Goal: Information Seeking & Learning: Learn about a topic

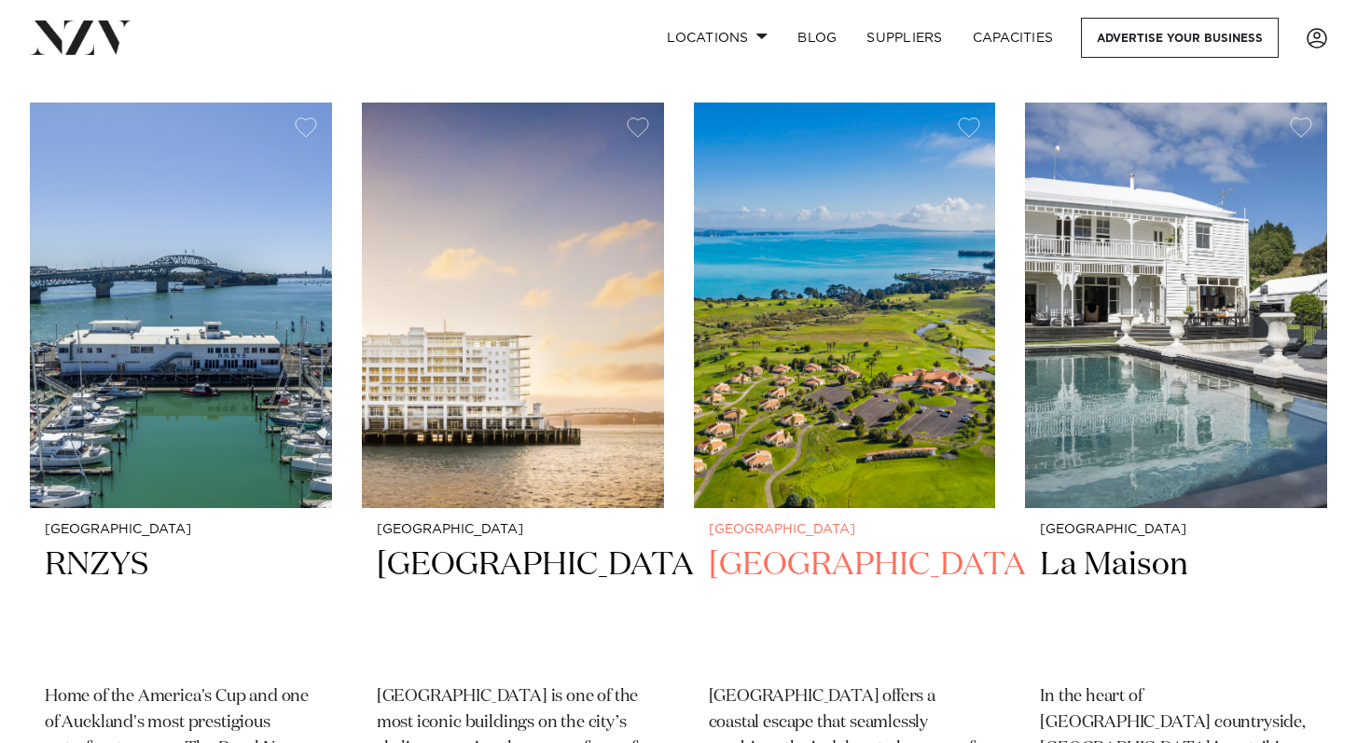
click at [822, 545] on h2 "[GEOGRAPHIC_DATA]" at bounding box center [845, 608] width 272 height 126
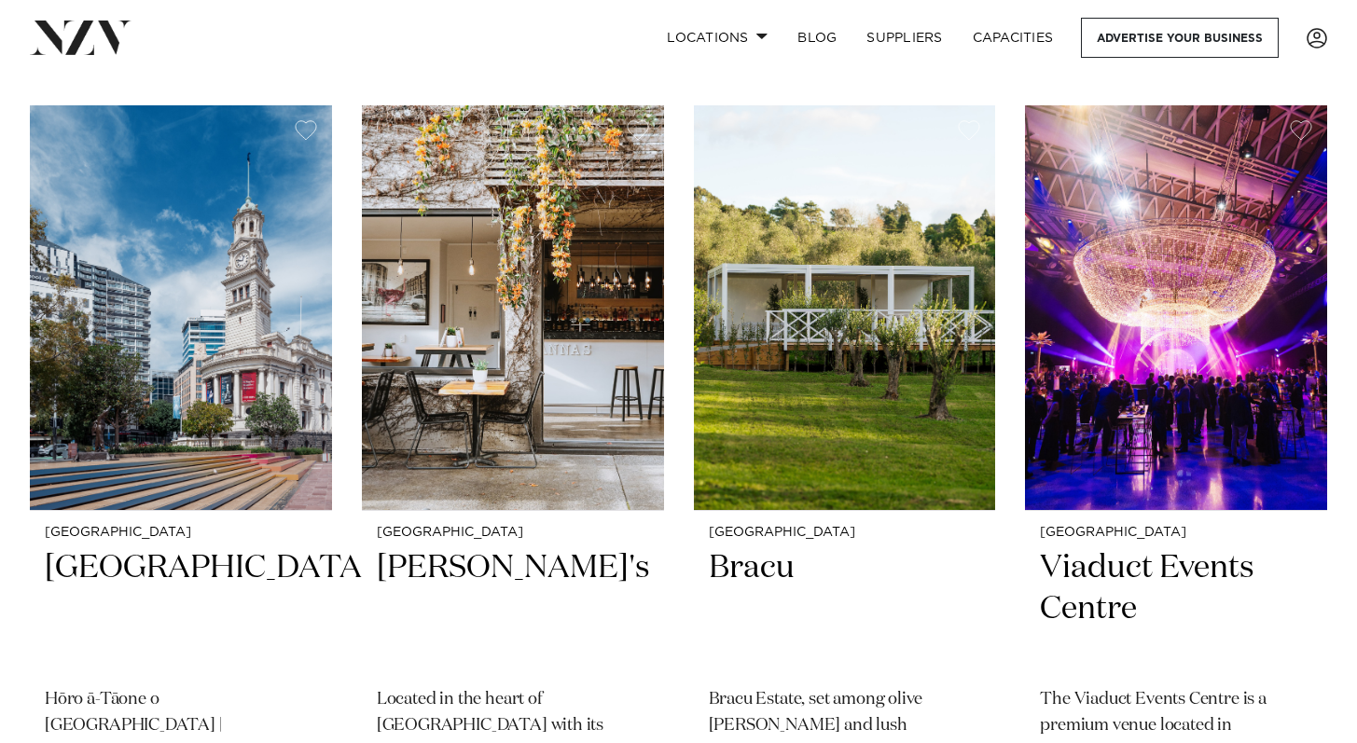
scroll to position [18506, 0]
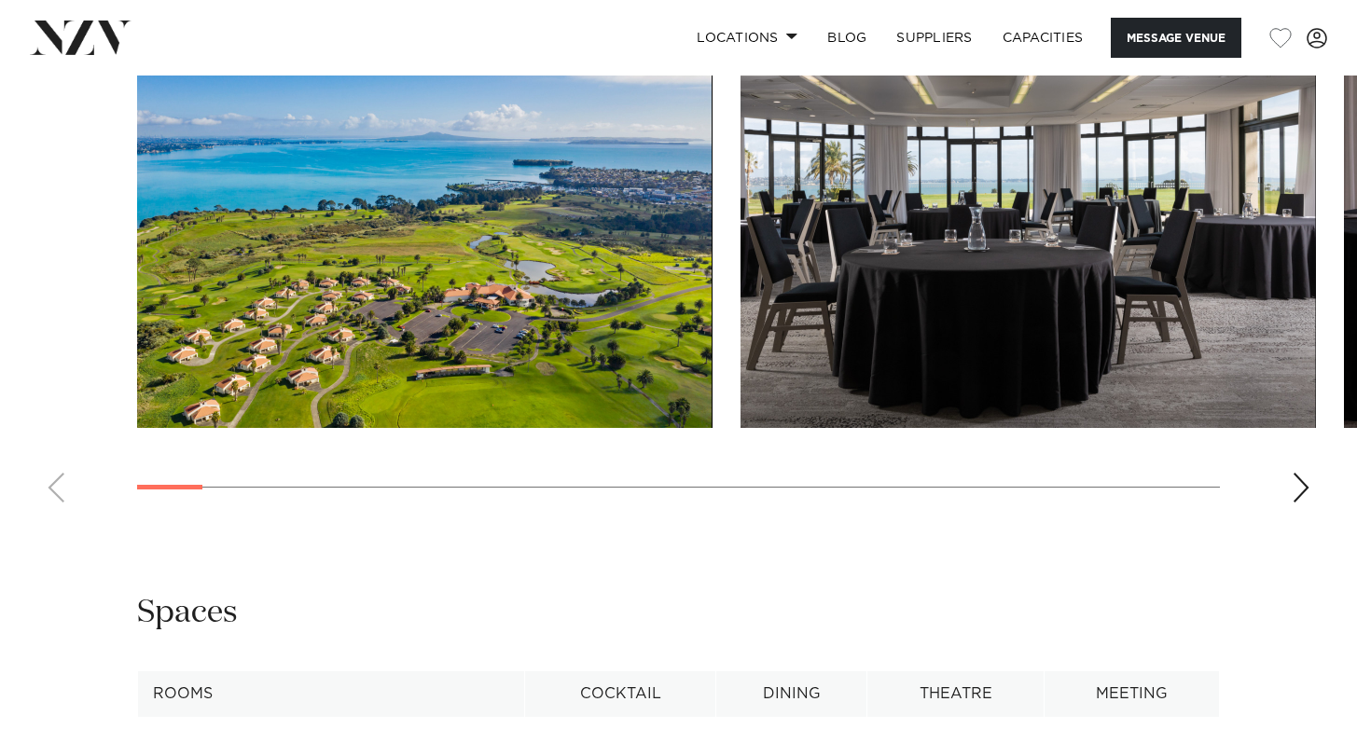
scroll to position [2568, 0]
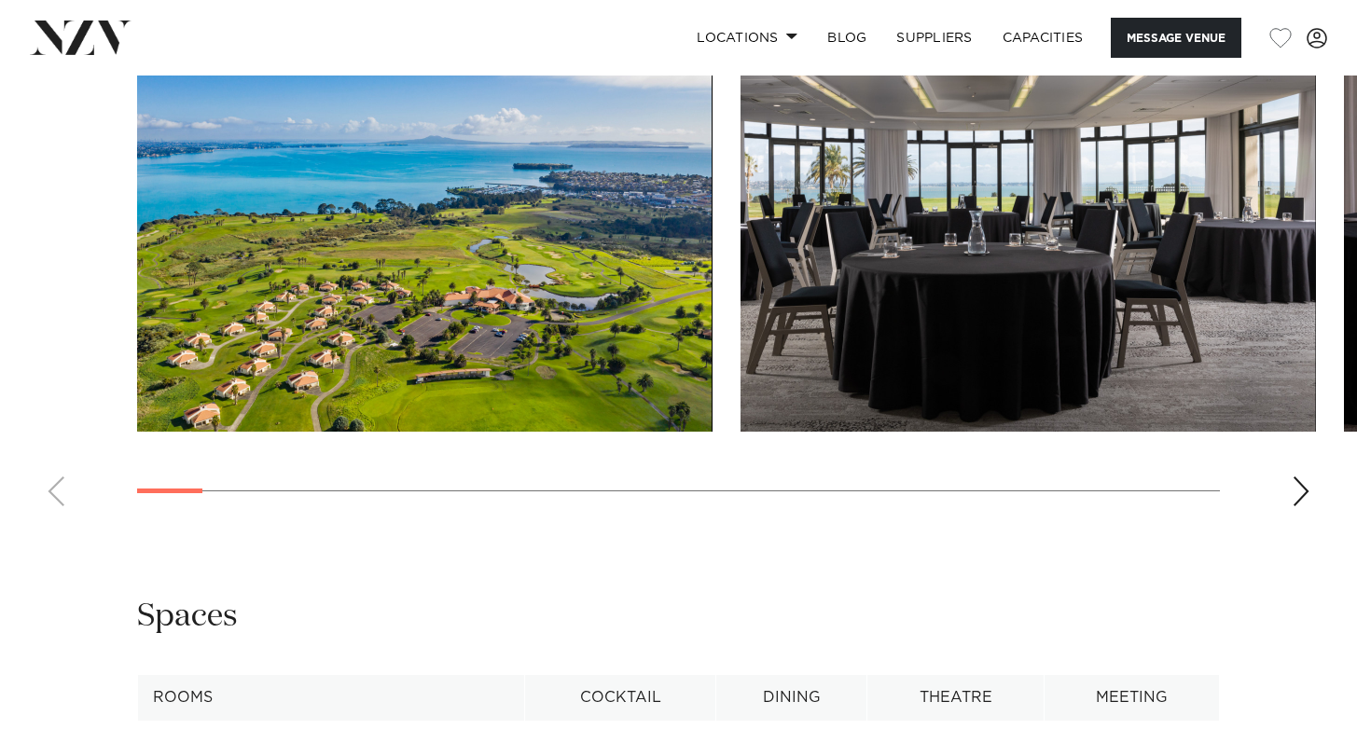
click at [1302, 506] on div "Next slide" at bounding box center [1300, 491] width 19 height 30
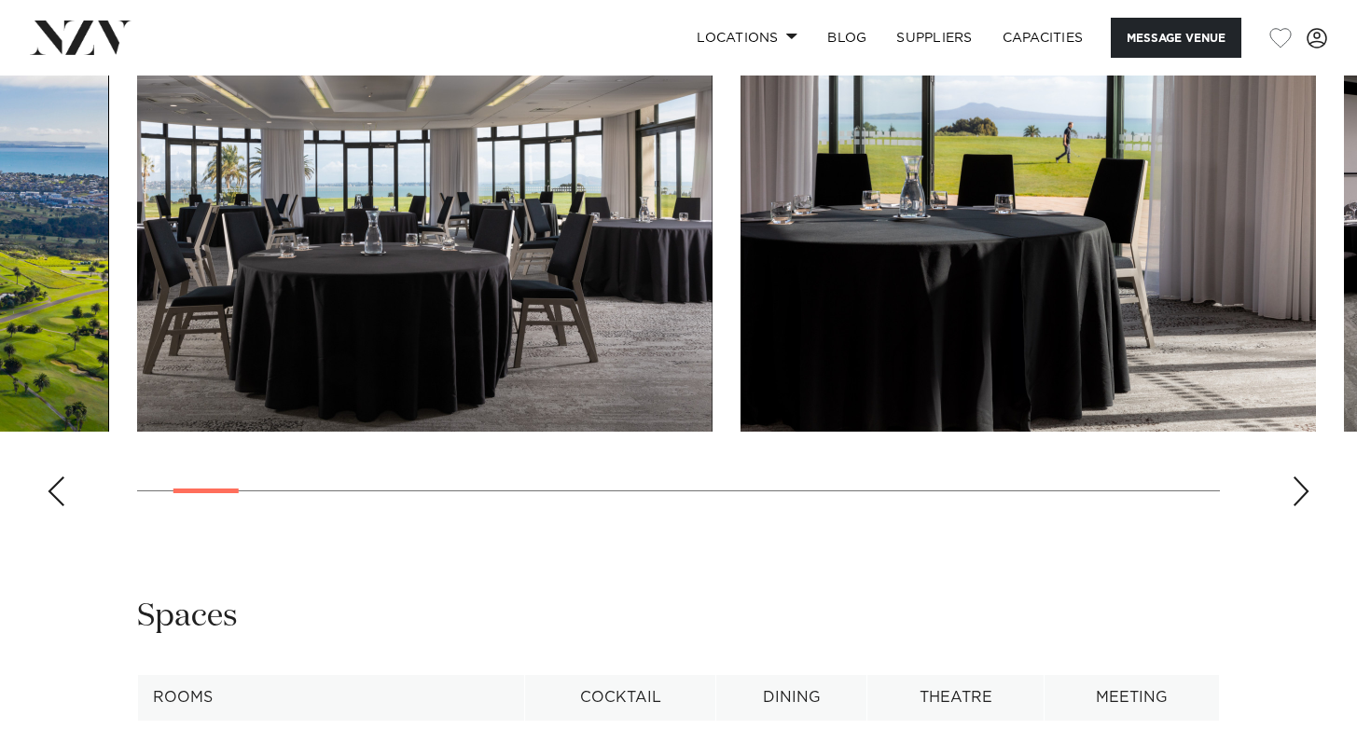
click at [1305, 506] on div "Next slide" at bounding box center [1300, 491] width 19 height 30
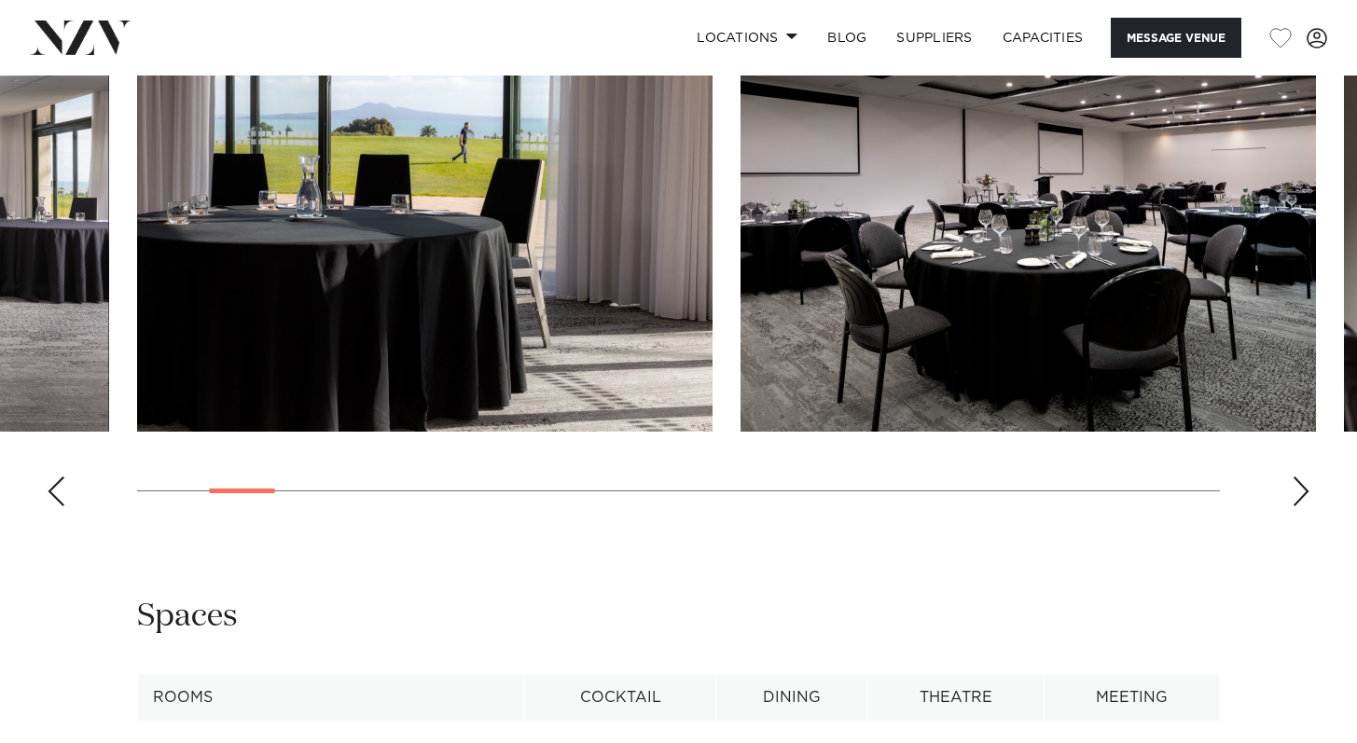
click at [1306, 506] on div "Next slide" at bounding box center [1300, 491] width 19 height 30
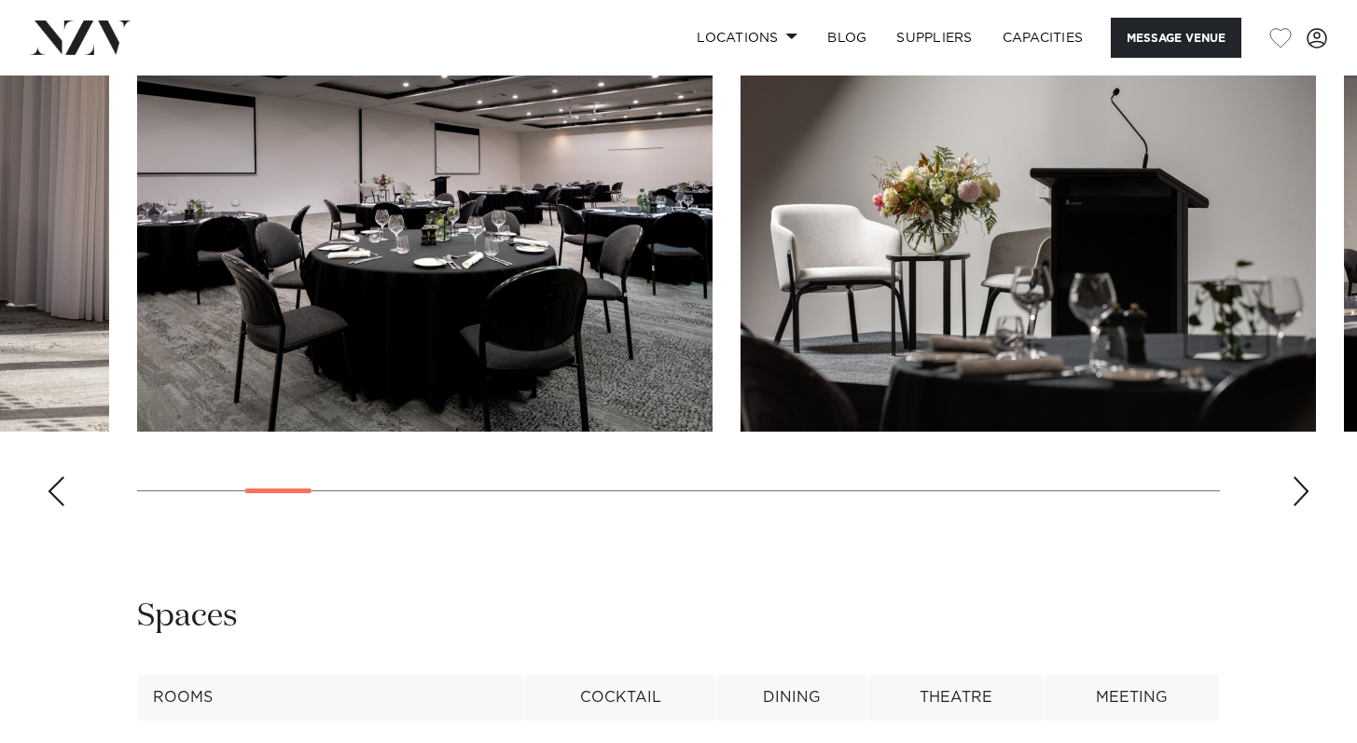
click at [1306, 506] on div "Next slide" at bounding box center [1300, 491] width 19 height 30
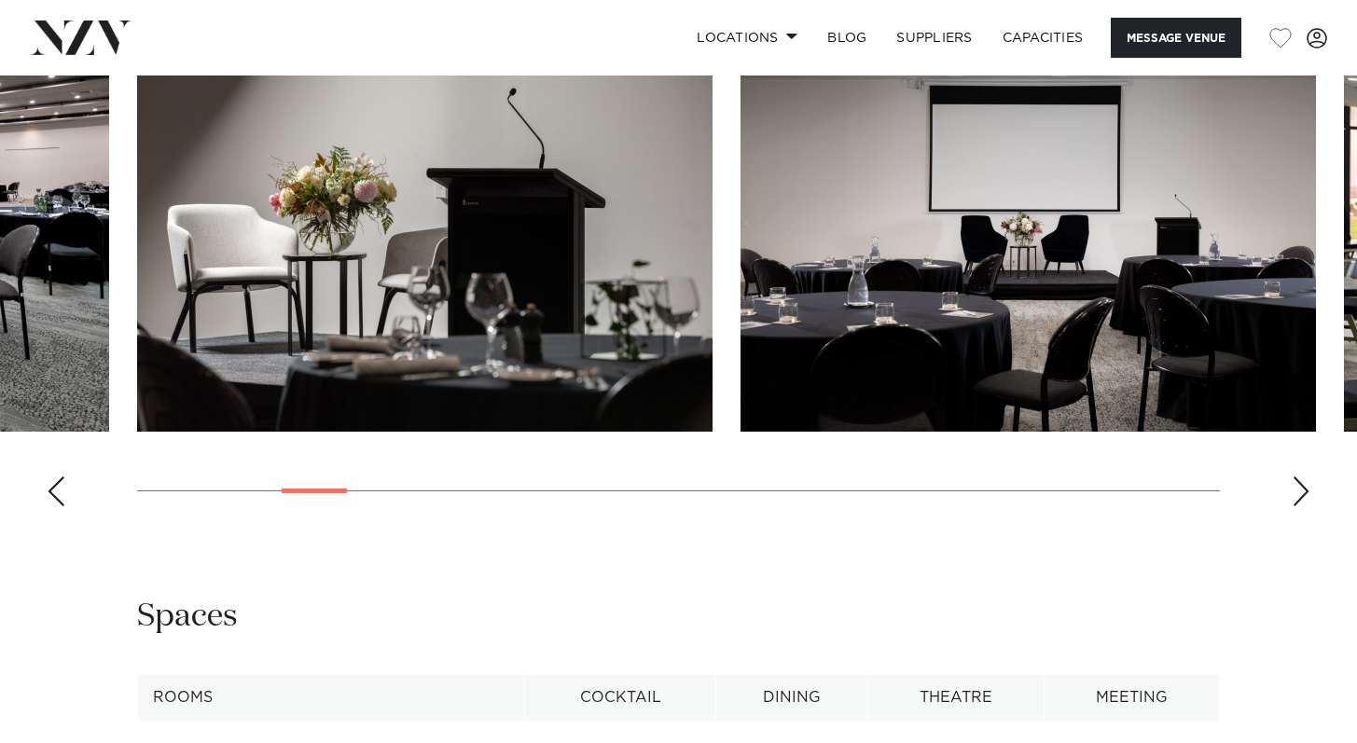
click at [1306, 506] on div "Next slide" at bounding box center [1300, 491] width 19 height 30
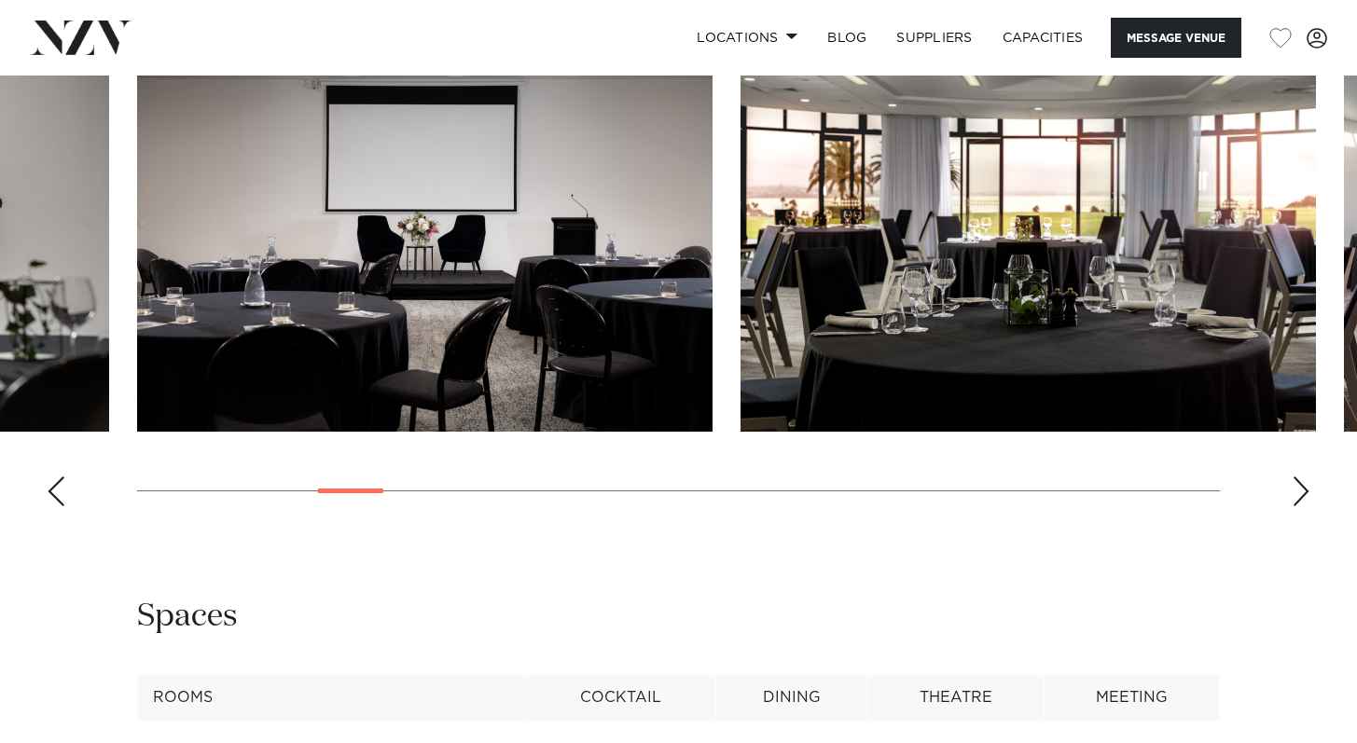
click at [1306, 506] on div "Next slide" at bounding box center [1300, 491] width 19 height 30
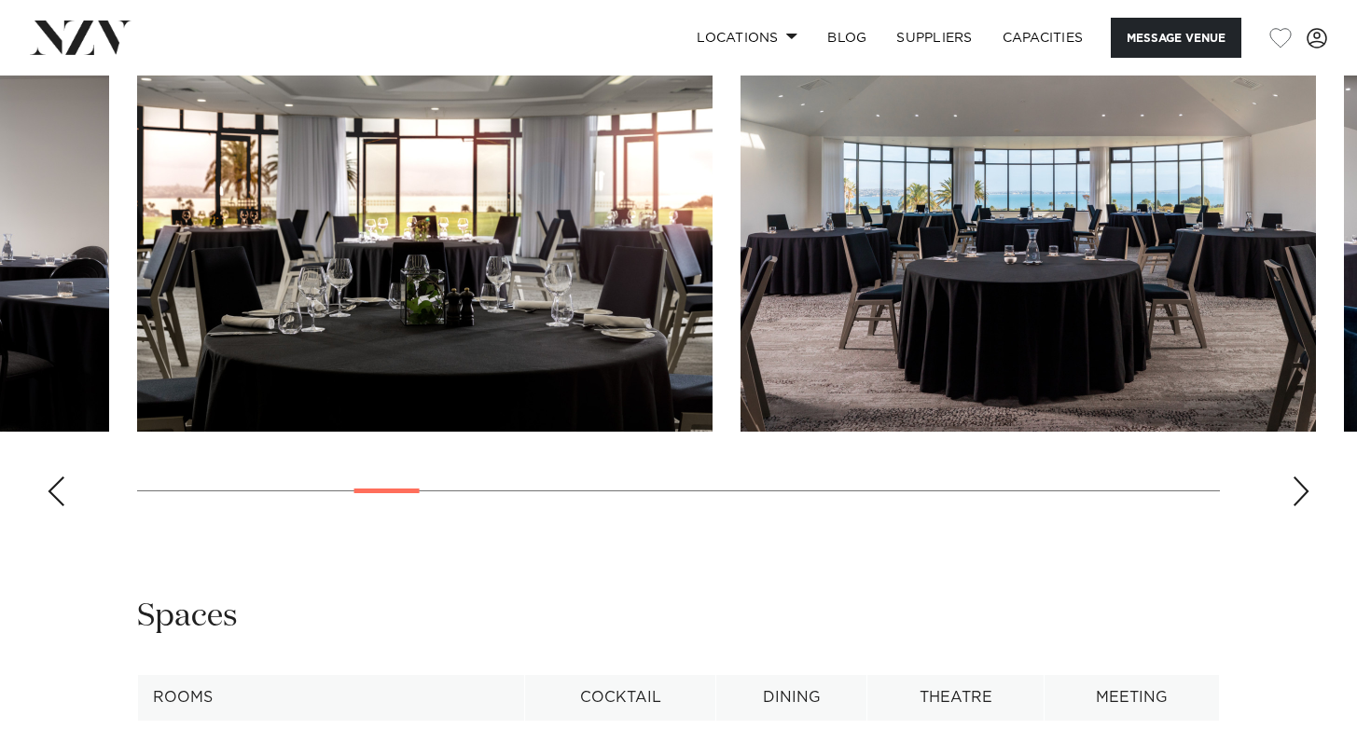
click at [1304, 506] on div "Next slide" at bounding box center [1300, 491] width 19 height 30
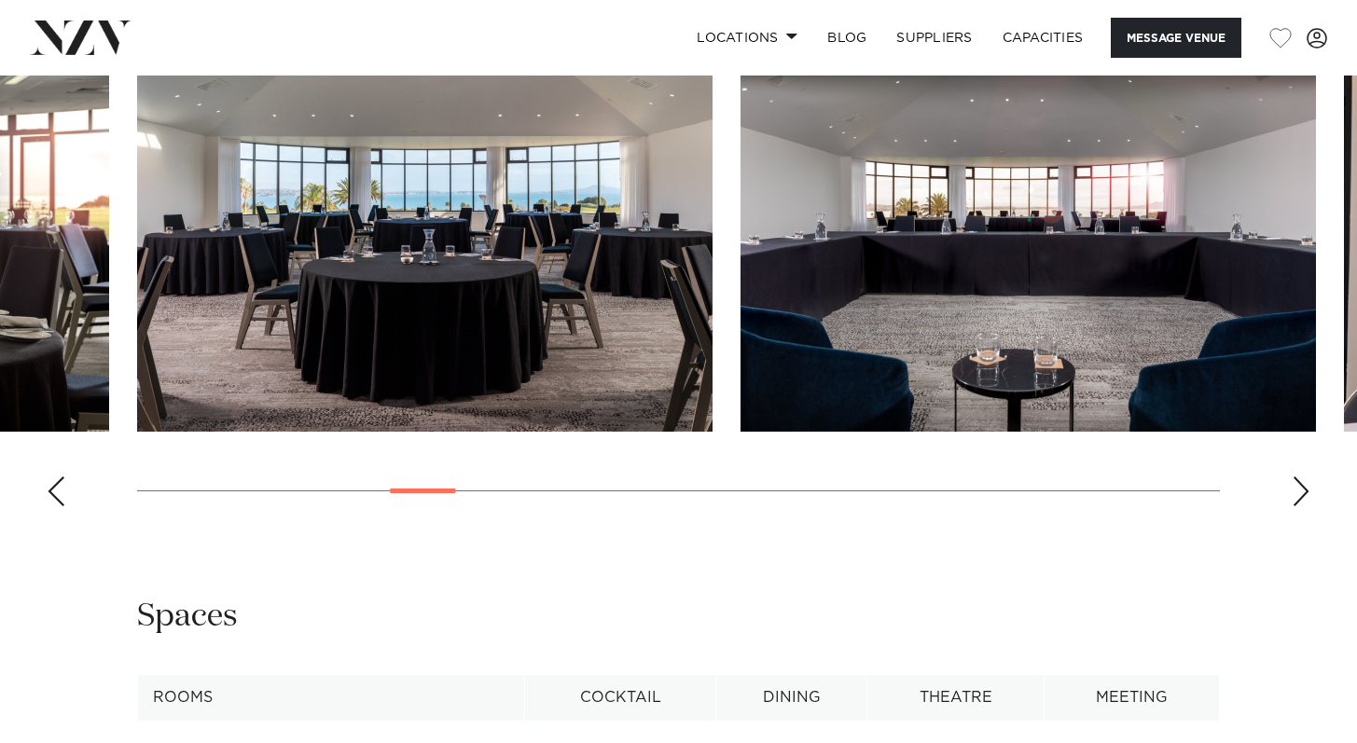
click at [1305, 506] on div "Next slide" at bounding box center [1300, 491] width 19 height 30
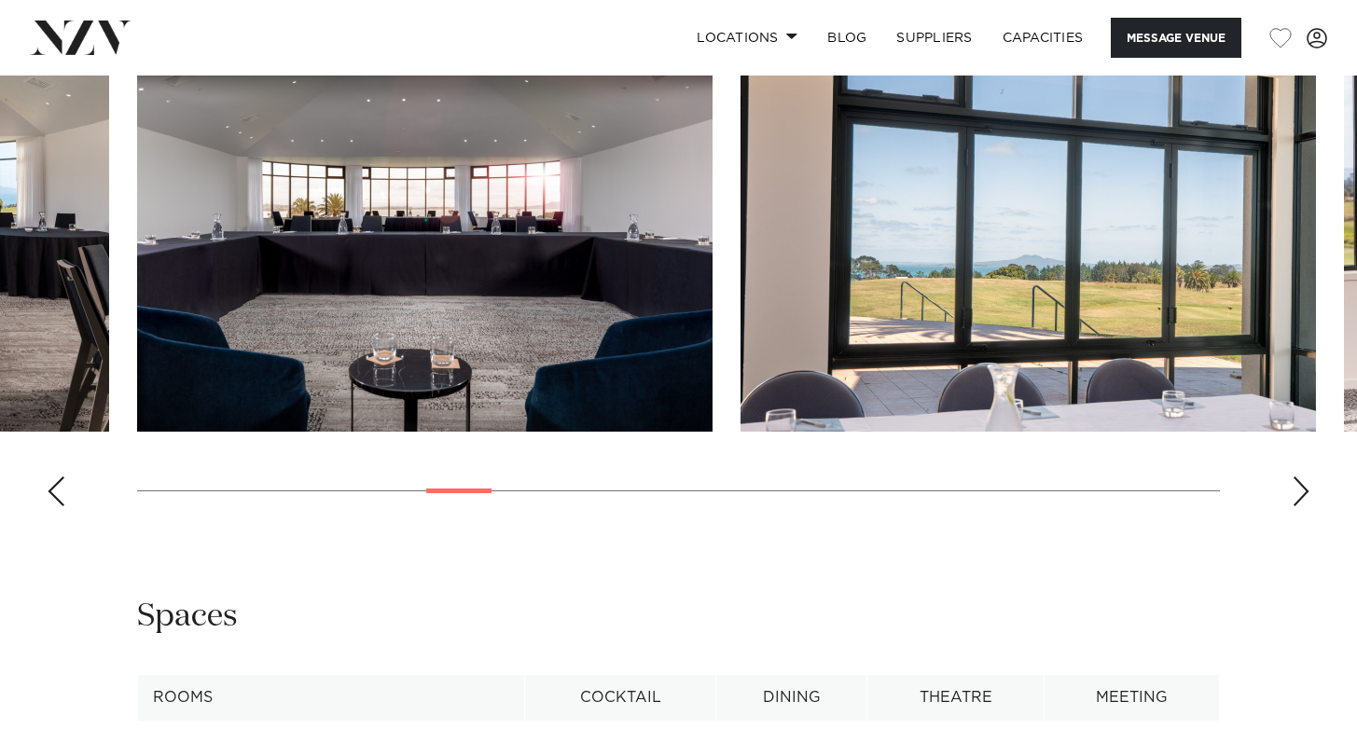
click at [1304, 506] on div "Next slide" at bounding box center [1300, 491] width 19 height 30
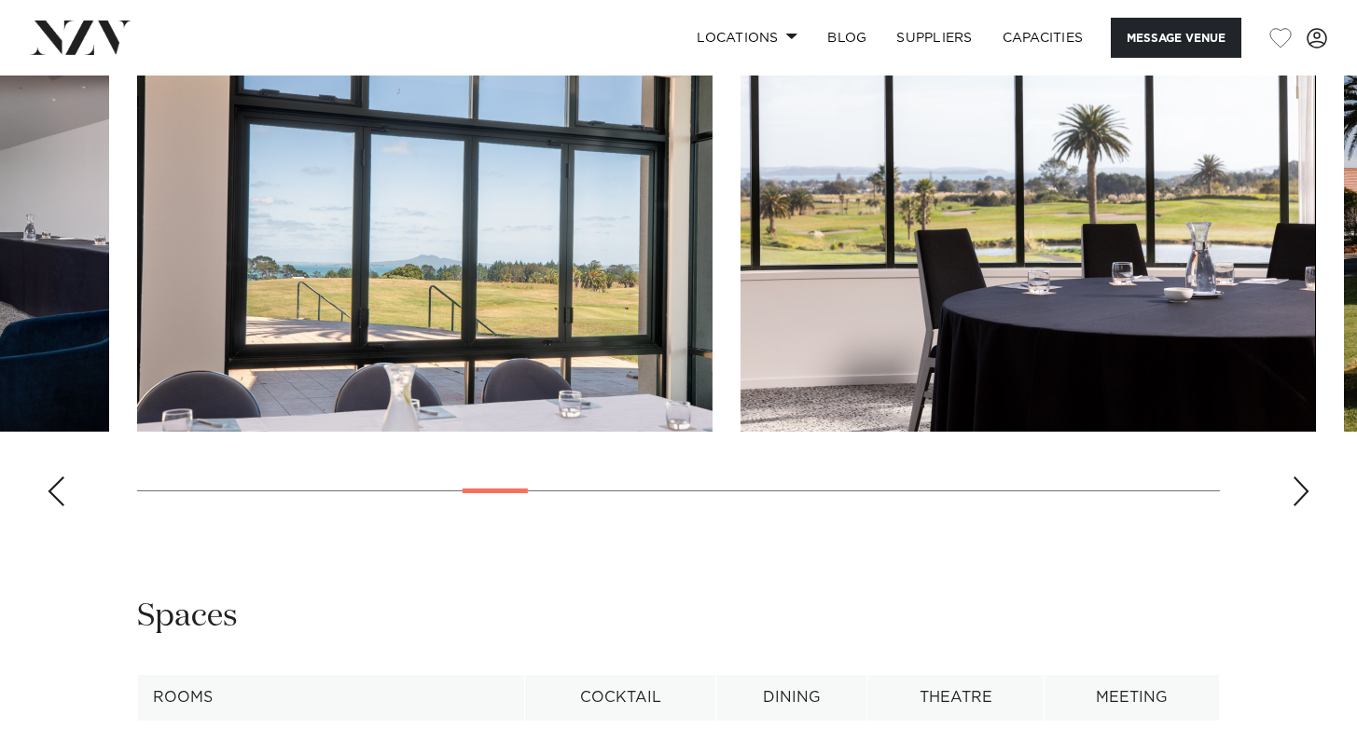
click at [1304, 506] on div "Next slide" at bounding box center [1300, 491] width 19 height 30
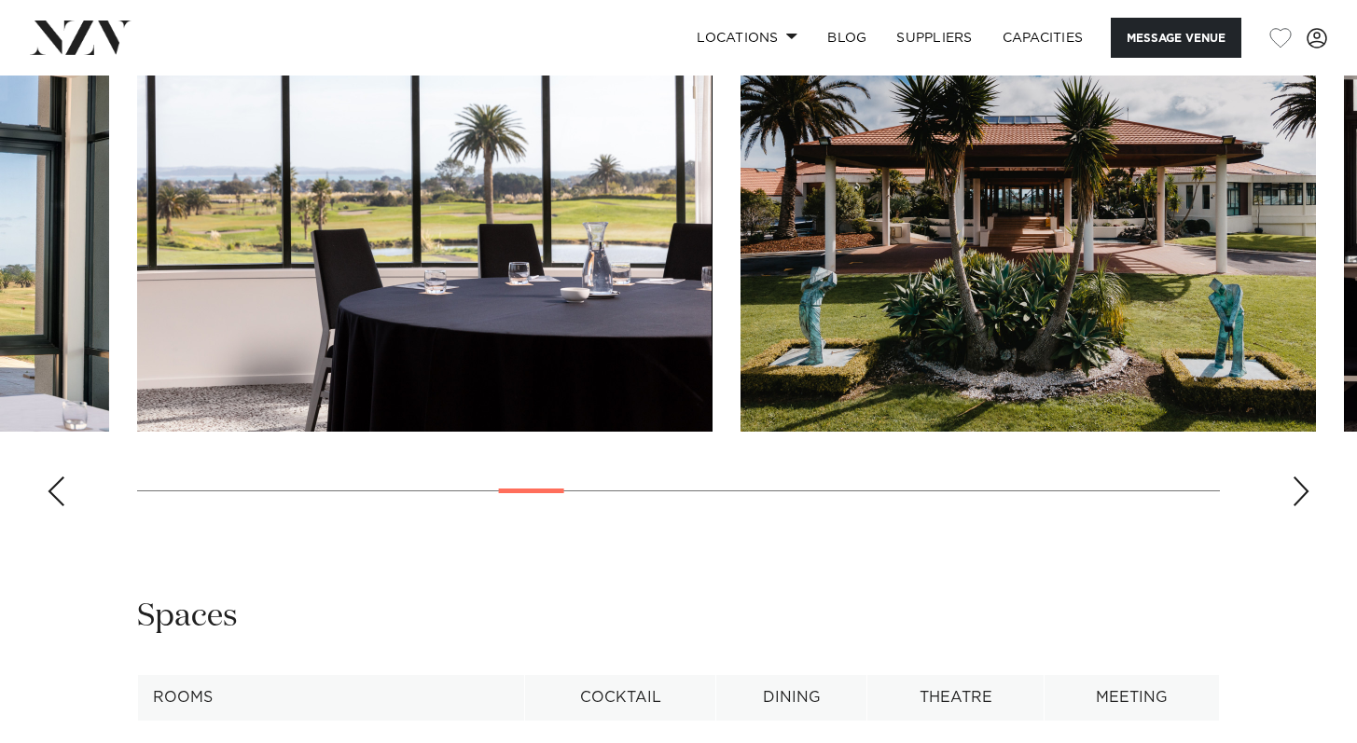
click at [1304, 506] on div "Next slide" at bounding box center [1300, 491] width 19 height 30
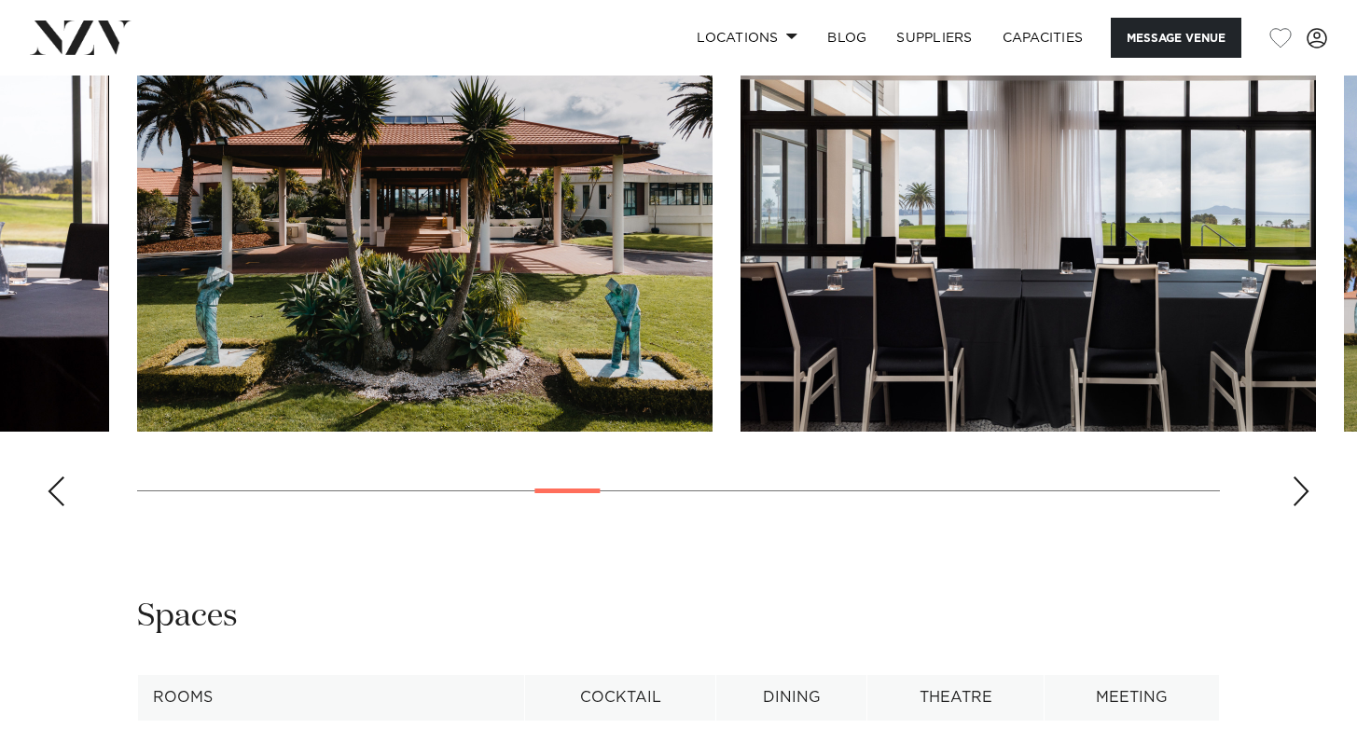
click at [1304, 506] on div "Next slide" at bounding box center [1300, 491] width 19 height 30
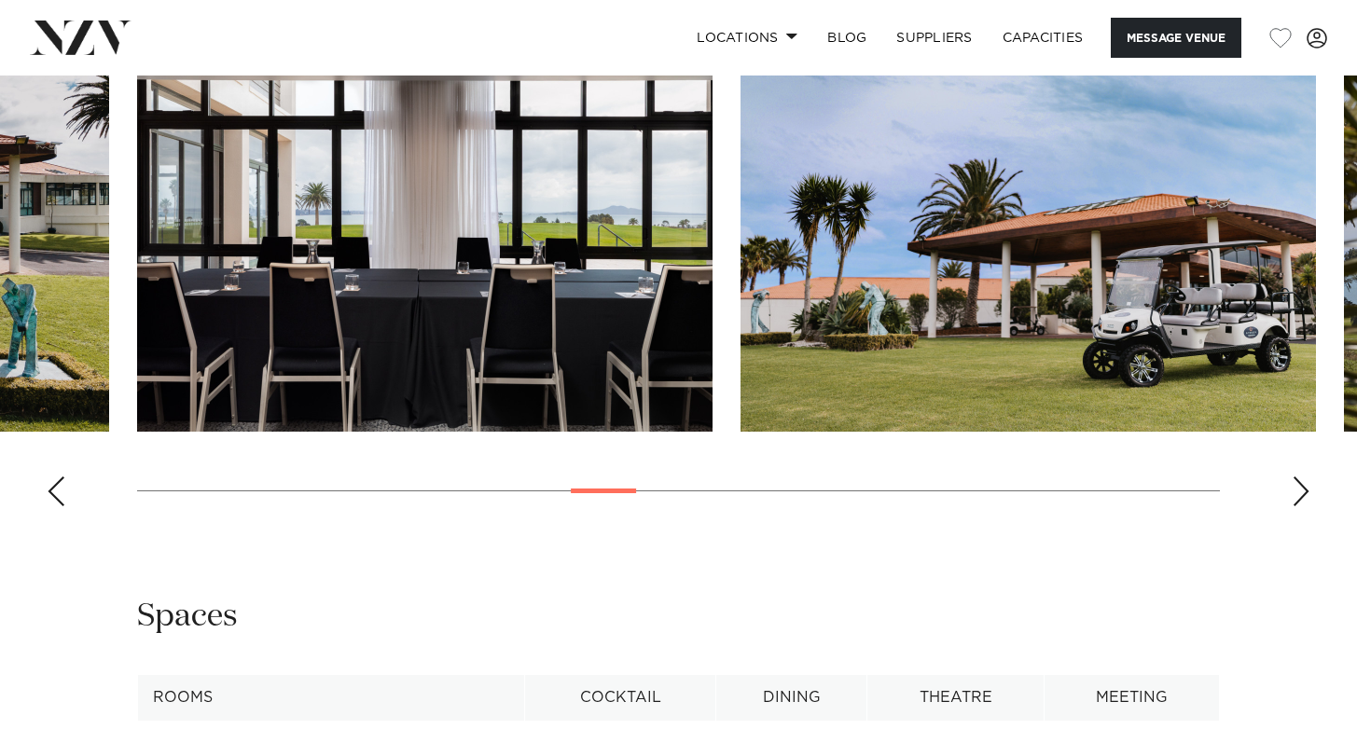
click at [1305, 506] on div "Next slide" at bounding box center [1300, 491] width 19 height 30
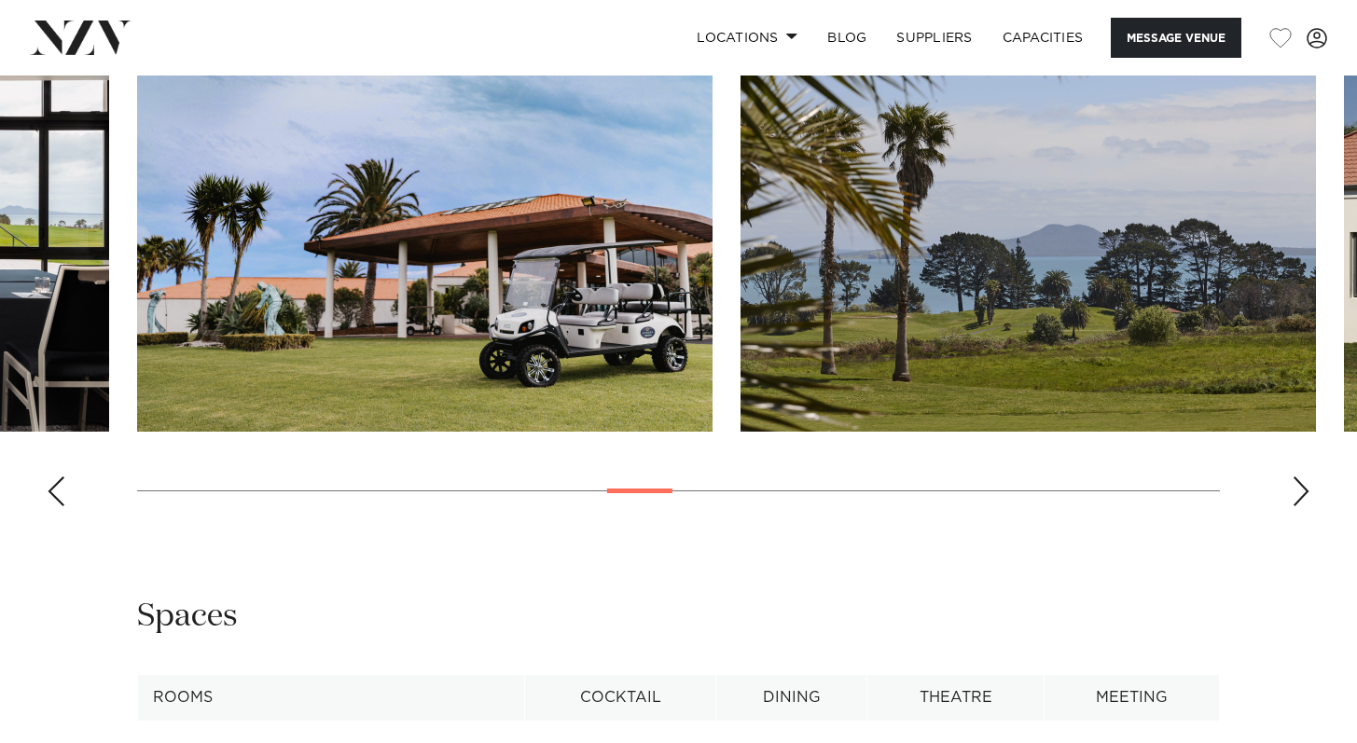
click at [1305, 506] on div "Next slide" at bounding box center [1300, 491] width 19 height 30
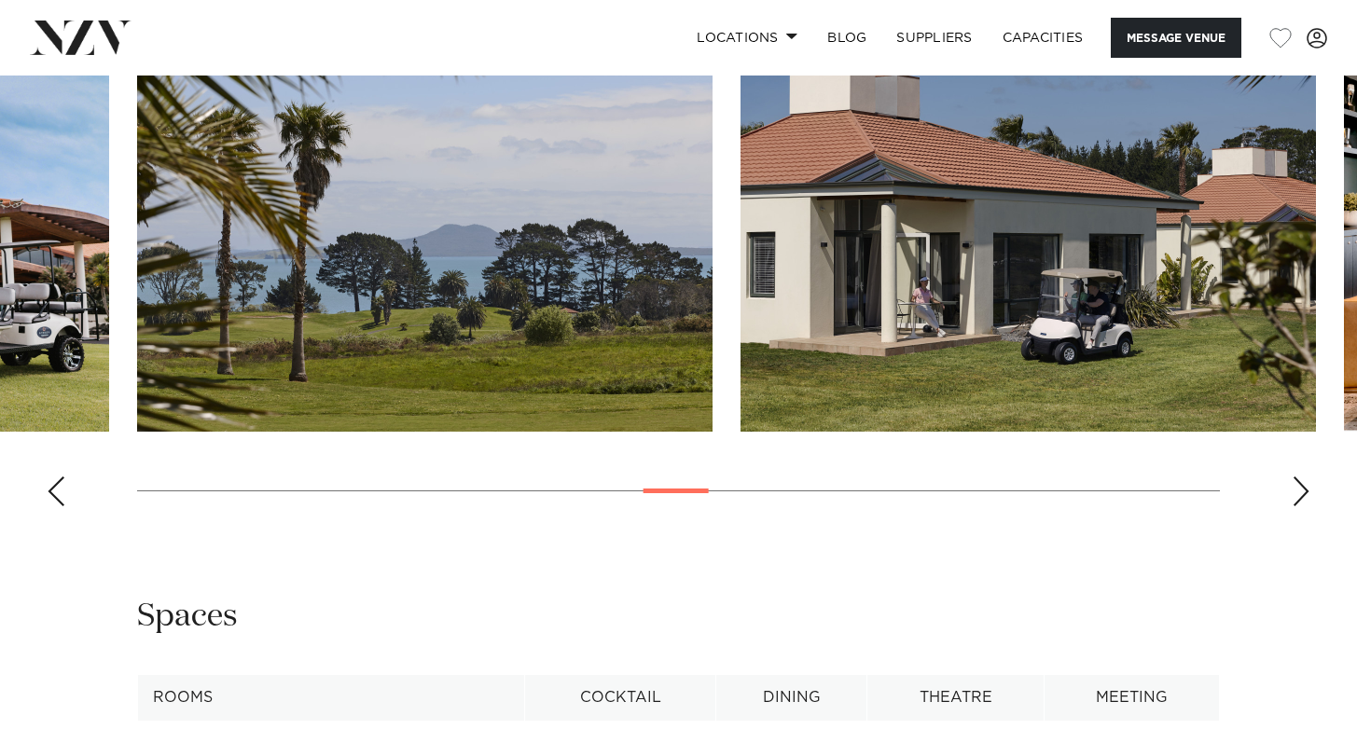
click at [1305, 506] on div "Next slide" at bounding box center [1300, 491] width 19 height 30
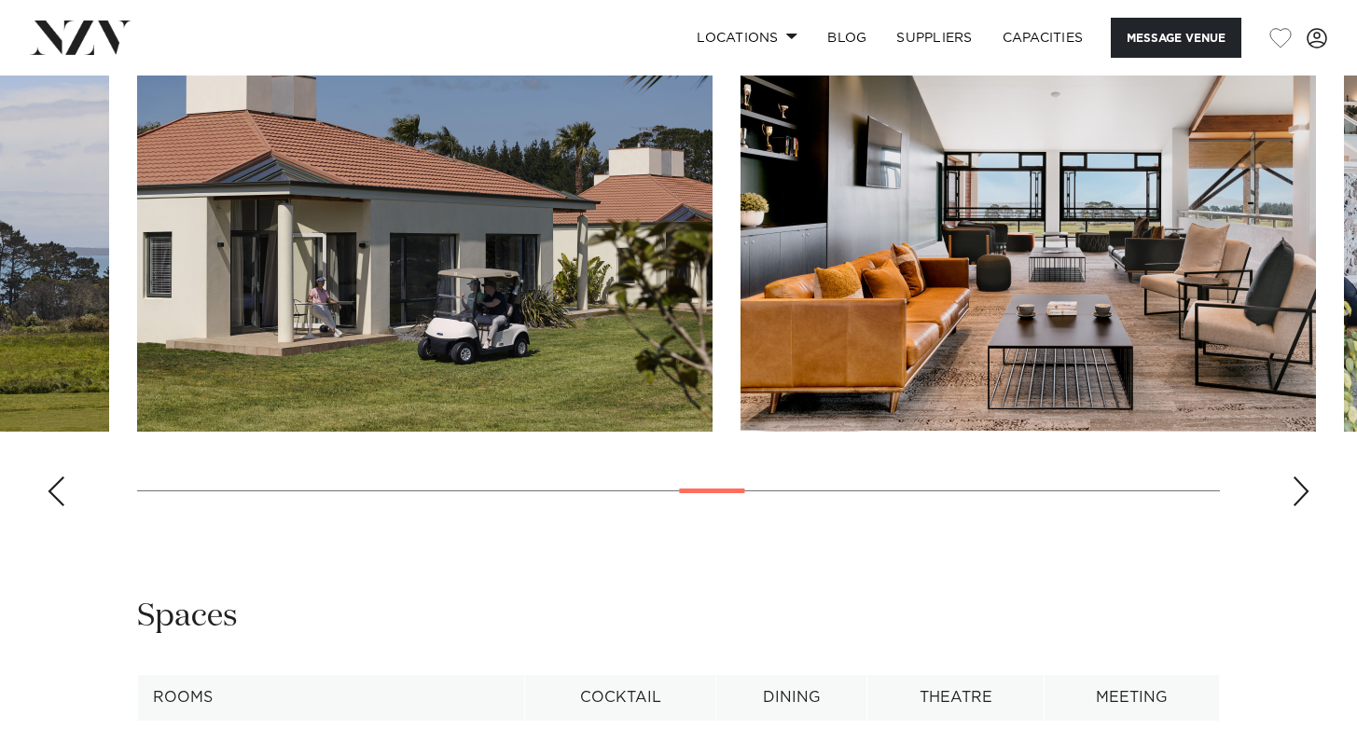
click at [1306, 506] on div "Next slide" at bounding box center [1300, 491] width 19 height 30
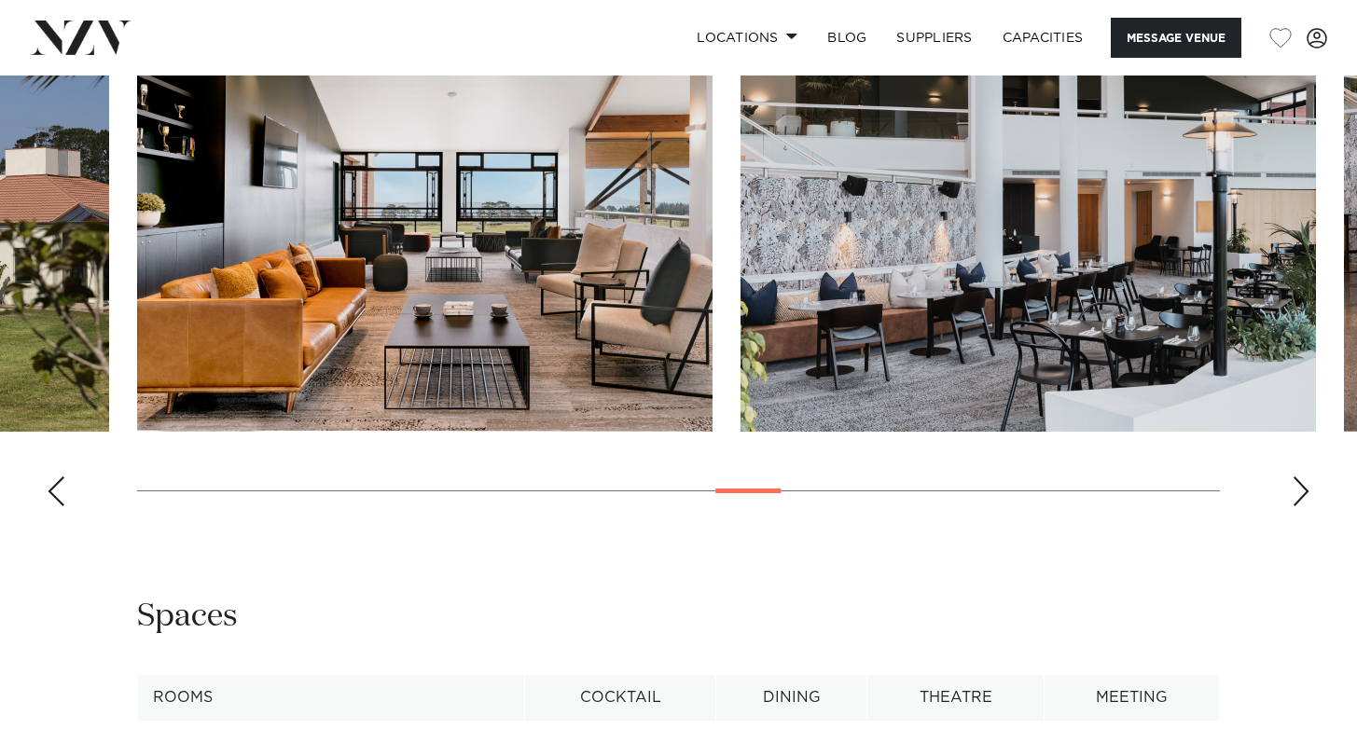
click at [1307, 506] on div "Next slide" at bounding box center [1300, 491] width 19 height 30
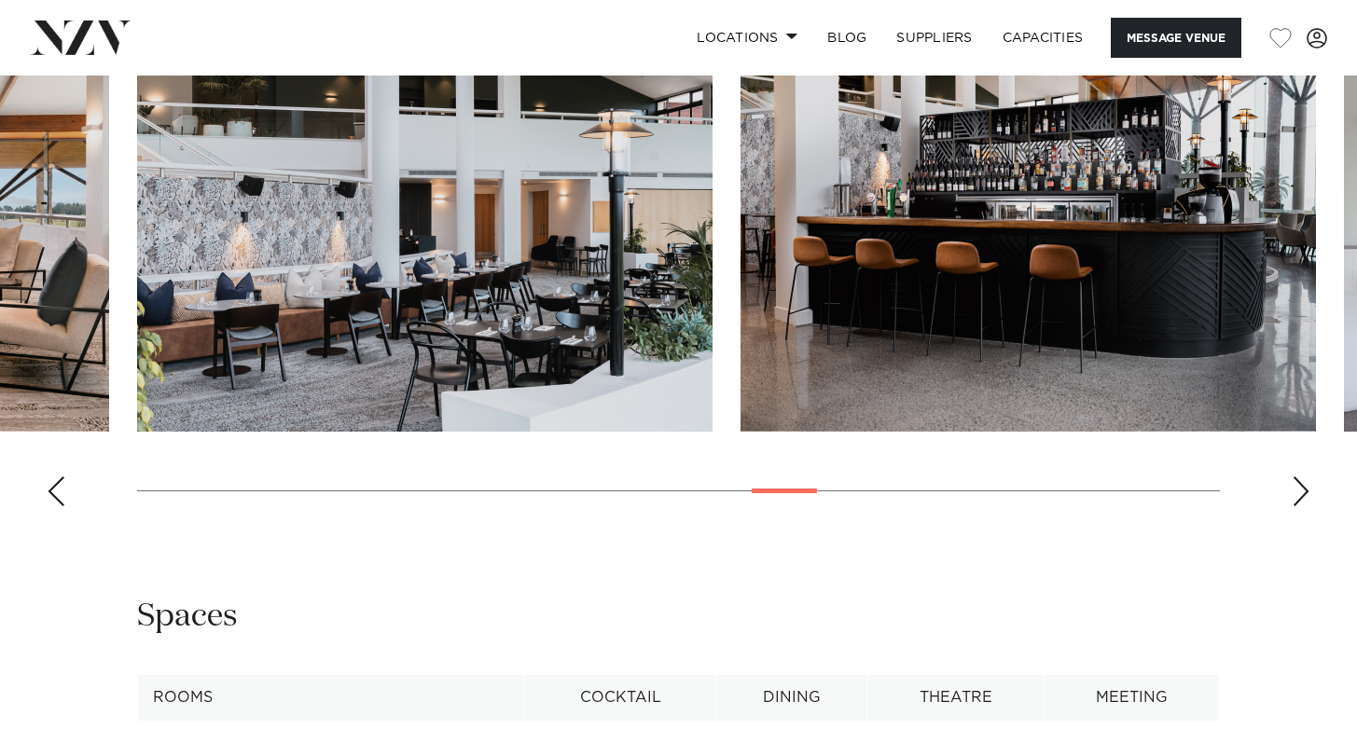
click at [1307, 506] on div "Next slide" at bounding box center [1300, 491] width 19 height 30
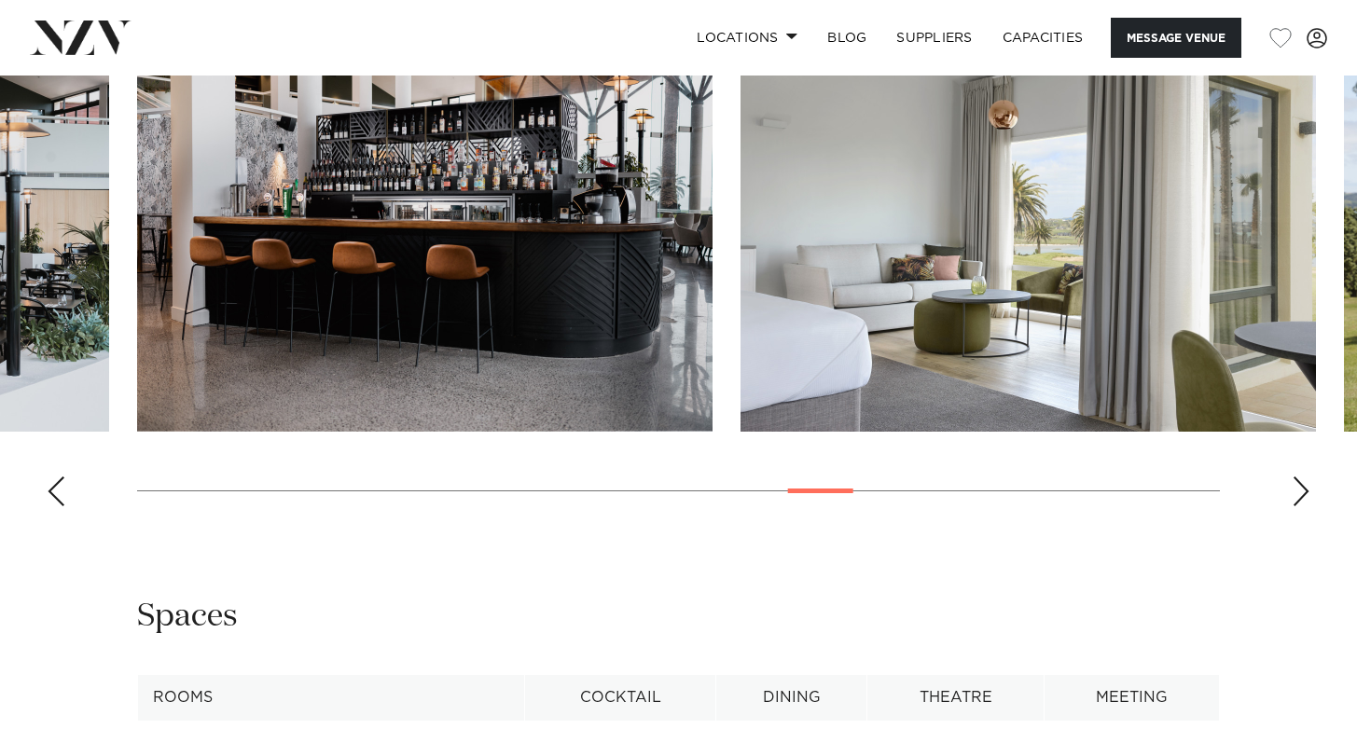
click at [1308, 506] on div "Next slide" at bounding box center [1300, 491] width 19 height 30
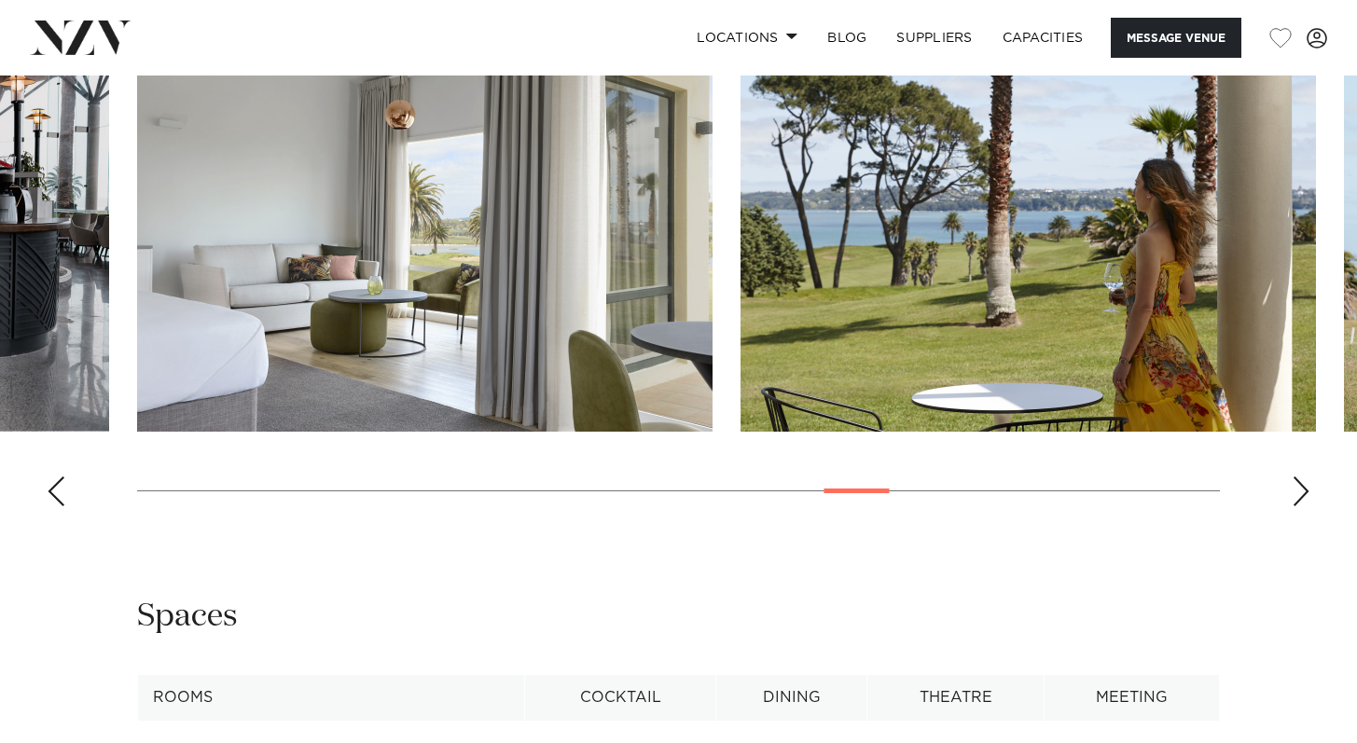
click at [1309, 506] on div "Next slide" at bounding box center [1300, 491] width 19 height 30
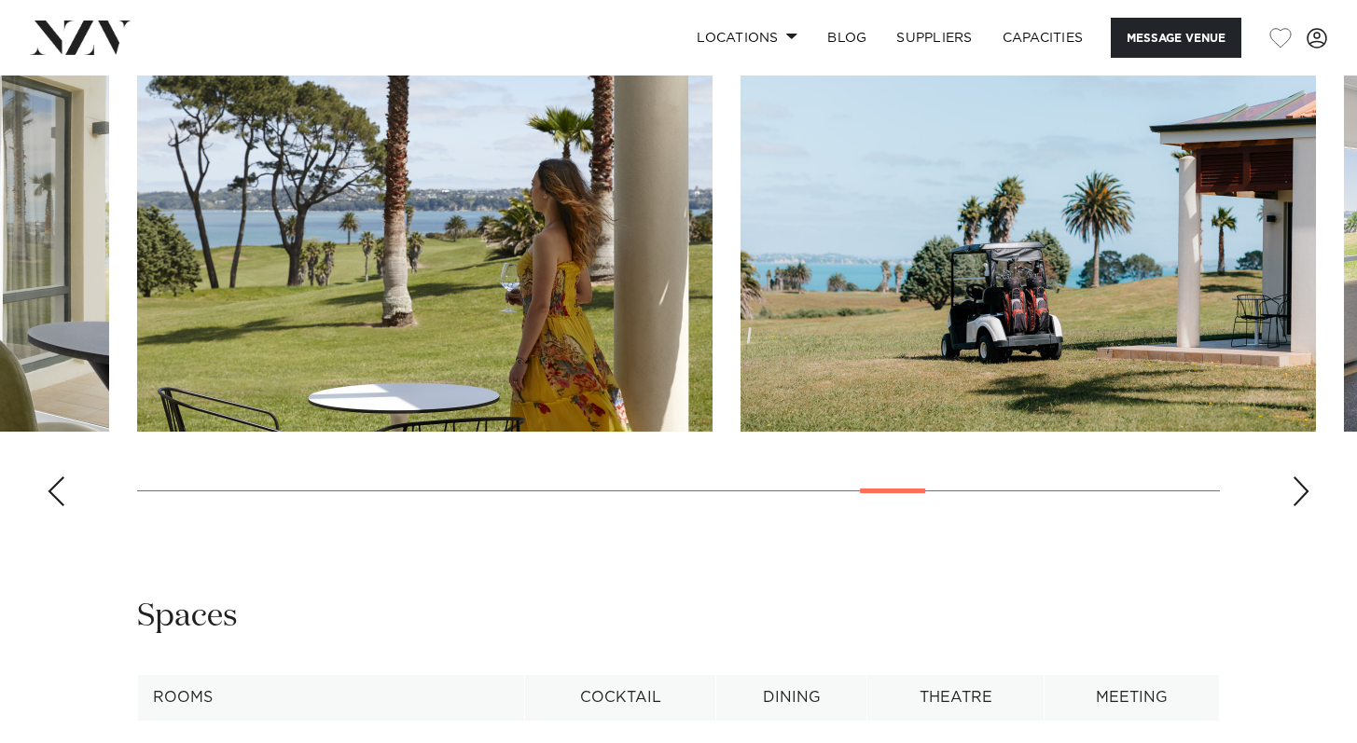
click at [1309, 506] on div "Next slide" at bounding box center [1300, 491] width 19 height 30
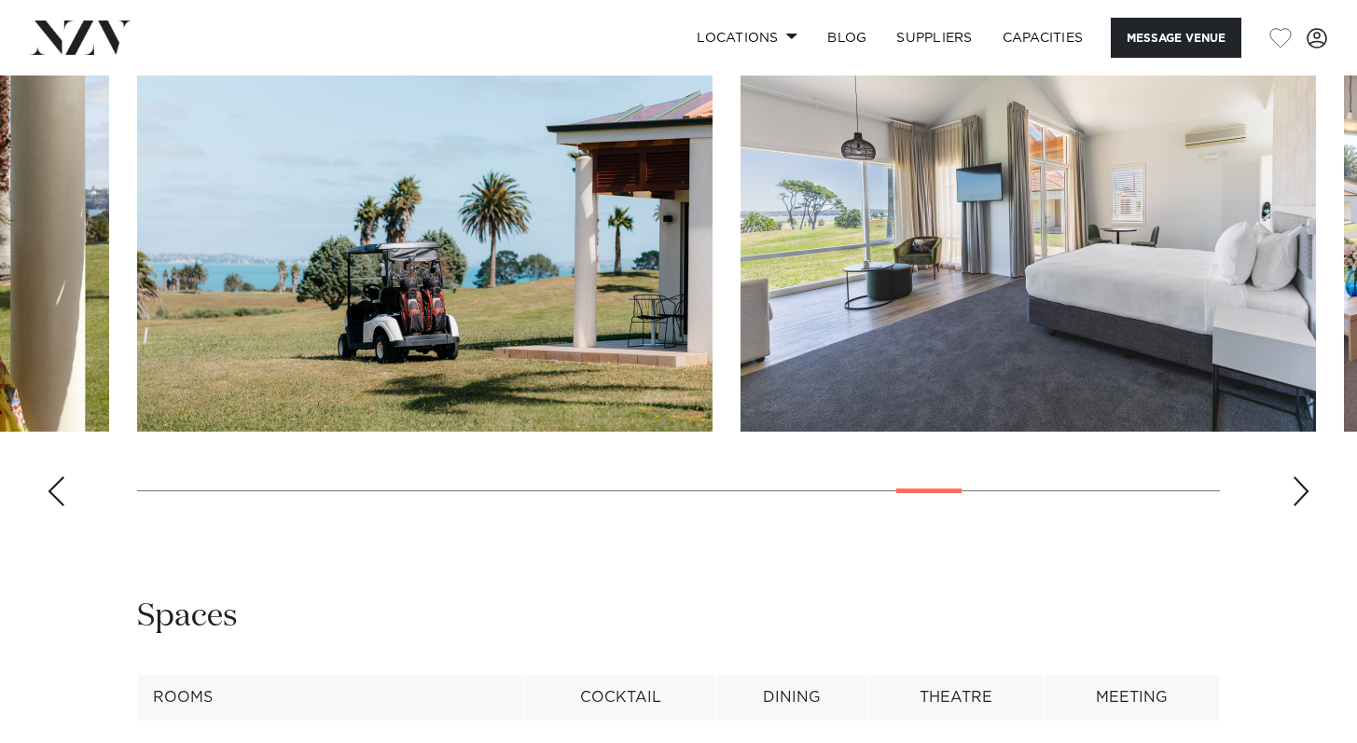
click at [1309, 506] on div "Next slide" at bounding box center [1300, 491] width 19 height 30
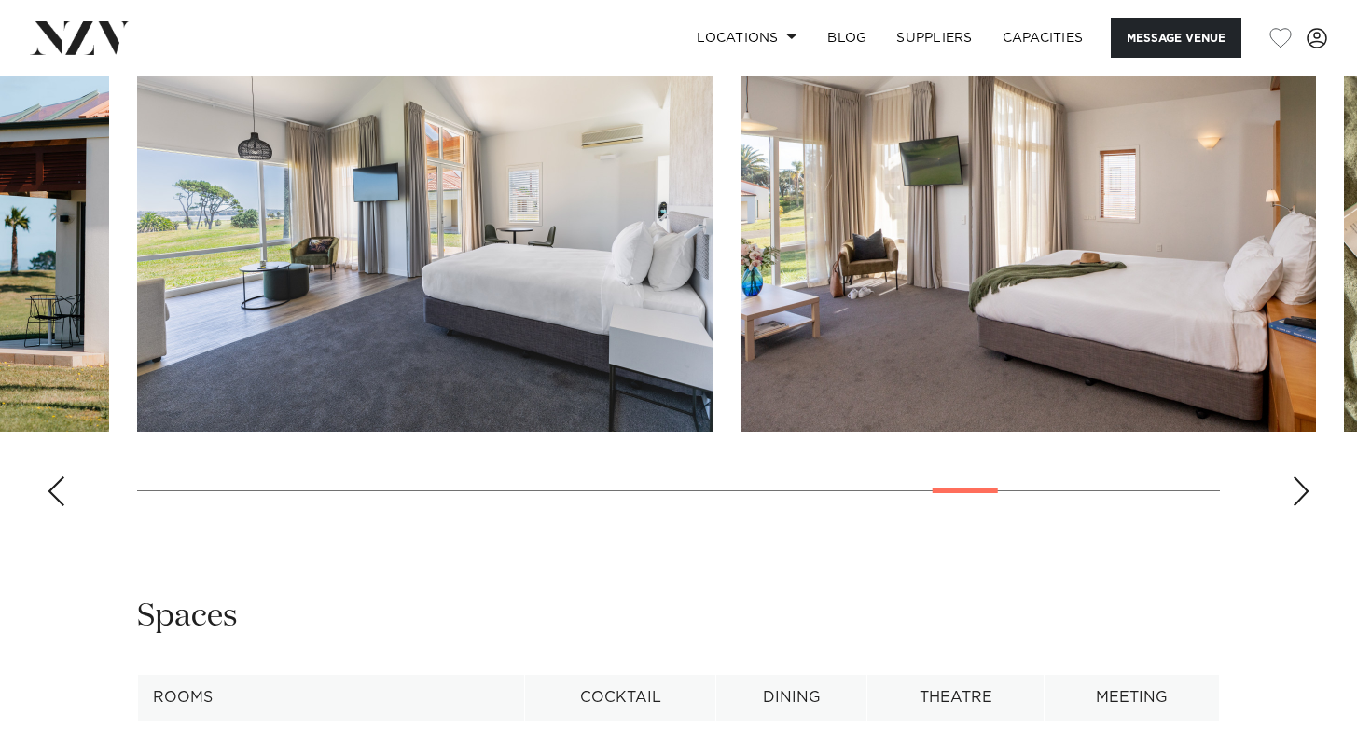
click at [1309, 506] on div "Next slide" at bounding box center [1300, 491] width 19 height 30
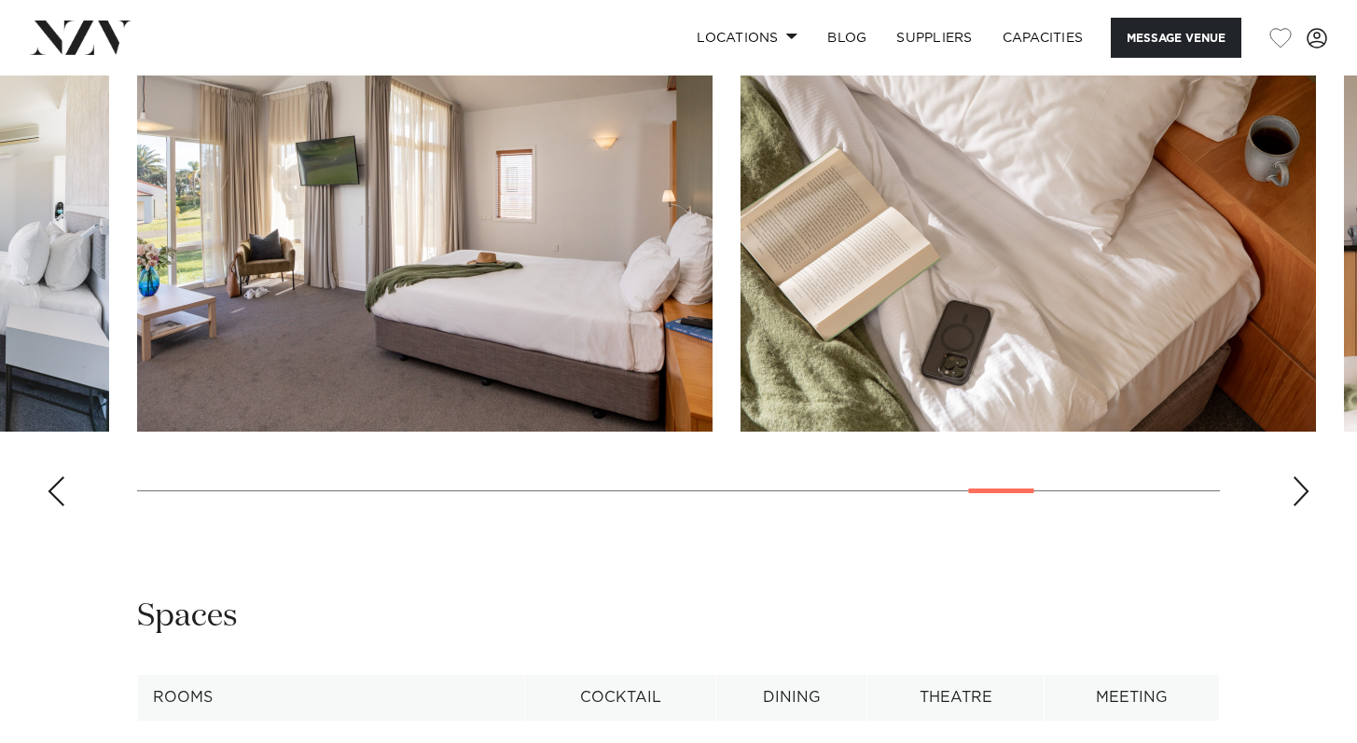
click at [1310, 521] on swiper-container at bounding box center [678, 265] width 1357 height 512
click at [1299, 506] on div "Next slide" at bounding box center [1300, 491] width 19 height 30
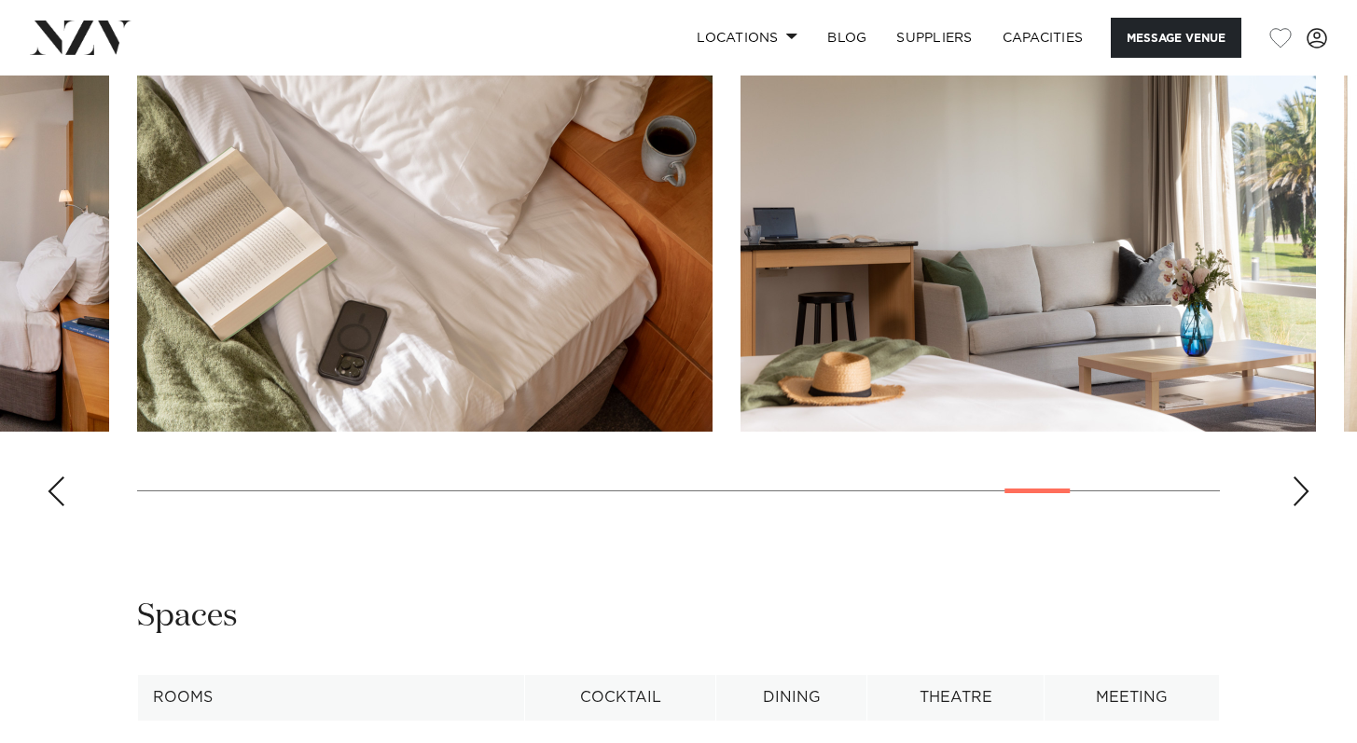
click at [1299, 506] on div "Next slide" at bounding box center [1300, 491] width 19 height 30
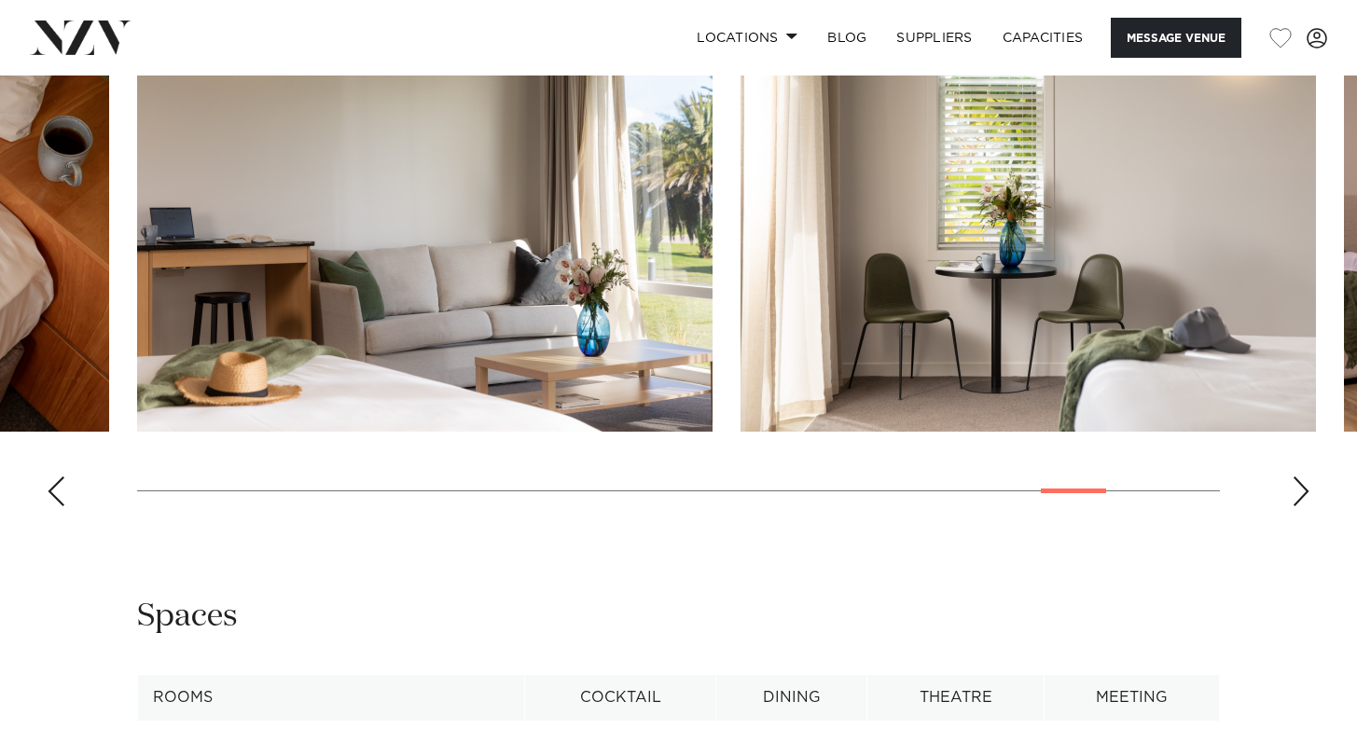
click at [1298, 506] on div "Next slide" at bounding box center [1300, 491] width 19 height 30
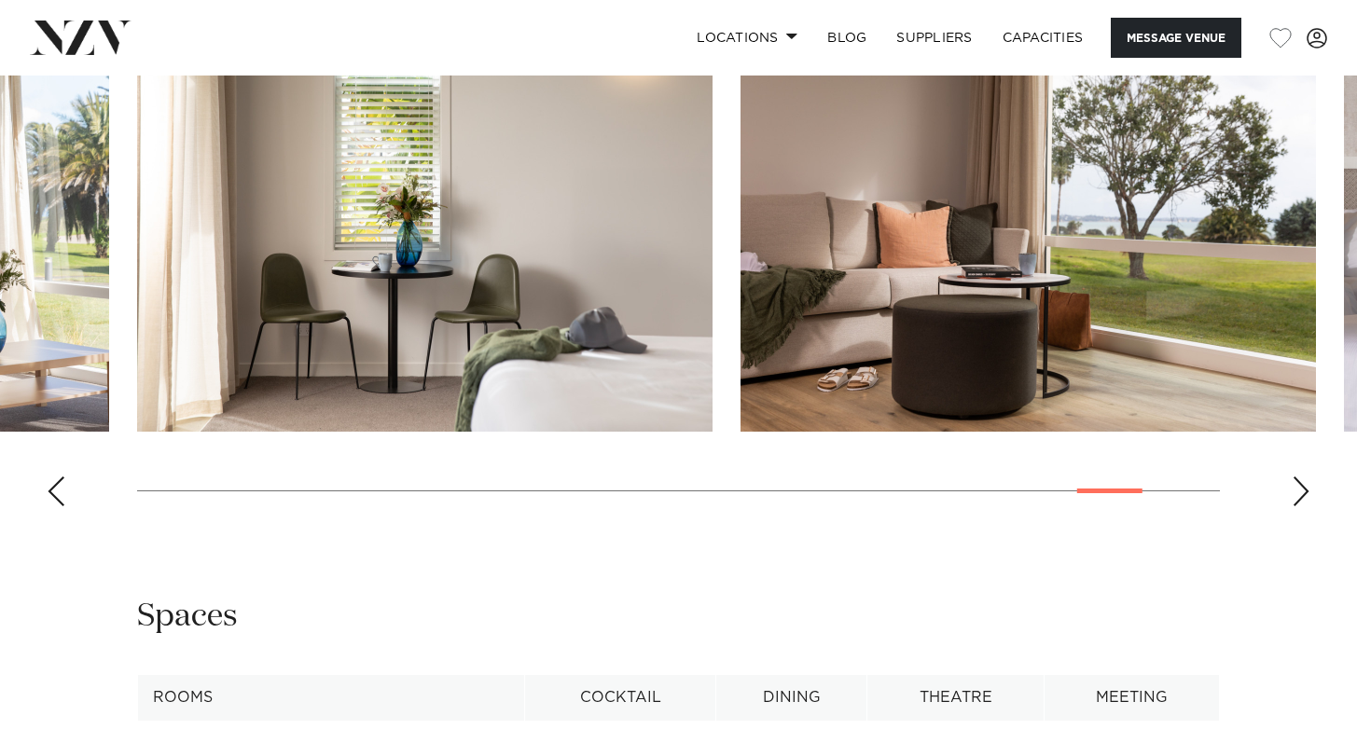
click at [1298, 506] on div "Next slide" at bounding box center [1300, 491] width 19 height 30
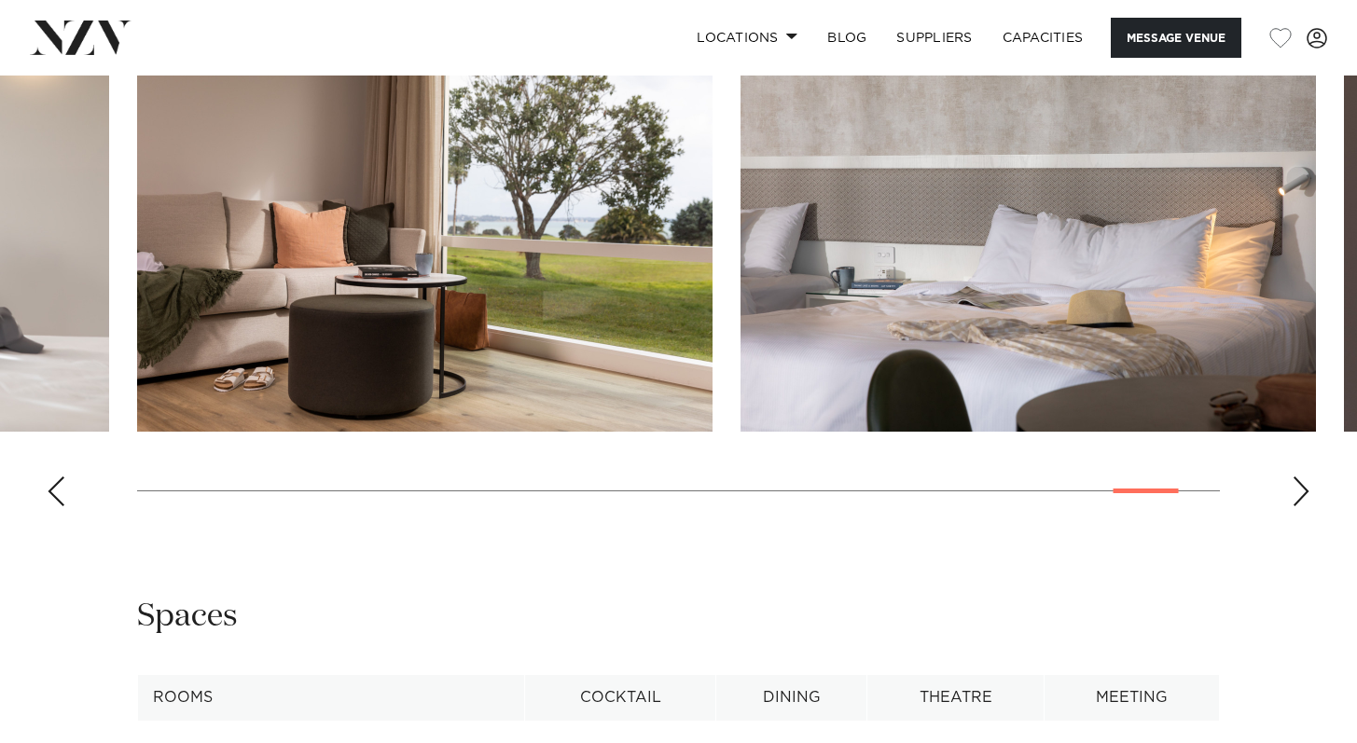
click at [1298, 506] on div "Next slide" at bounding box center [1300, 491] width 19 height 30
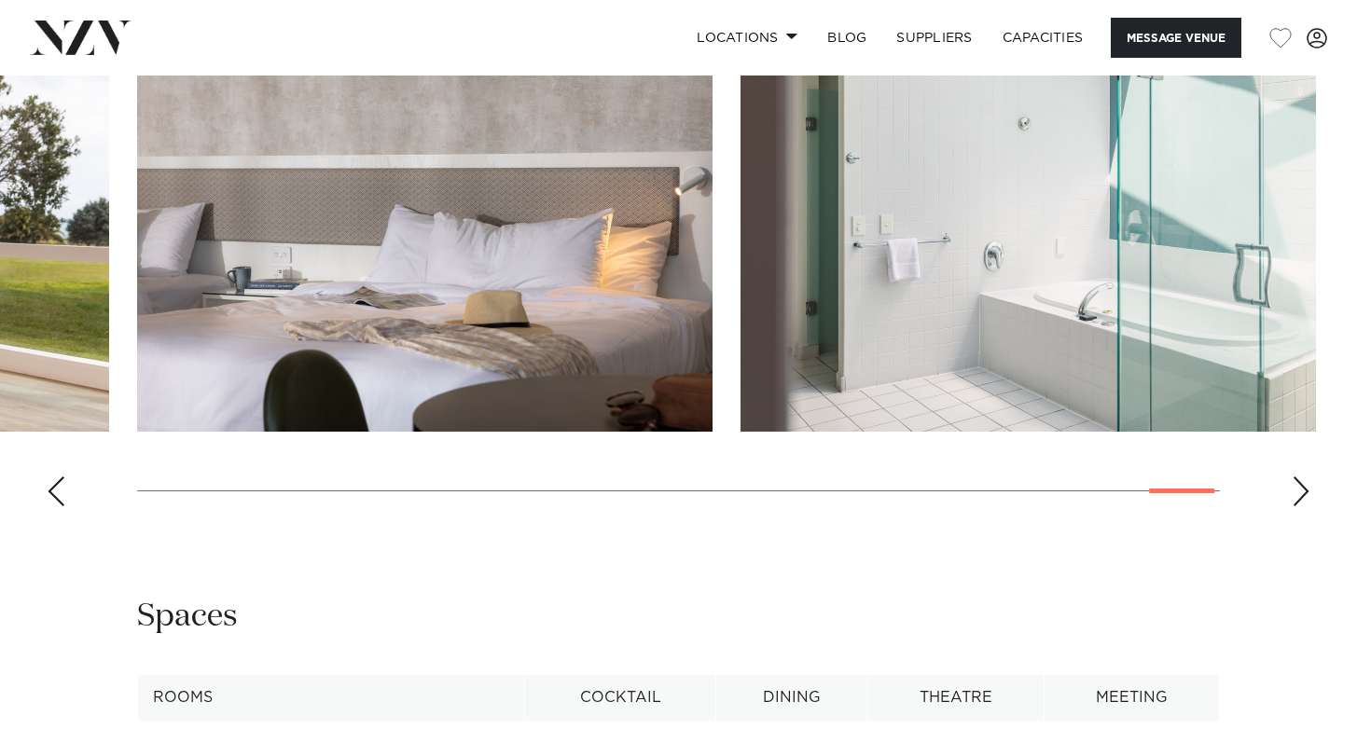
click at [1299, 506] on div "Next slide" at bounding box center [1300, 491] width 19 height 30
